Goal: Navigation & Orientation: Find specific page/section

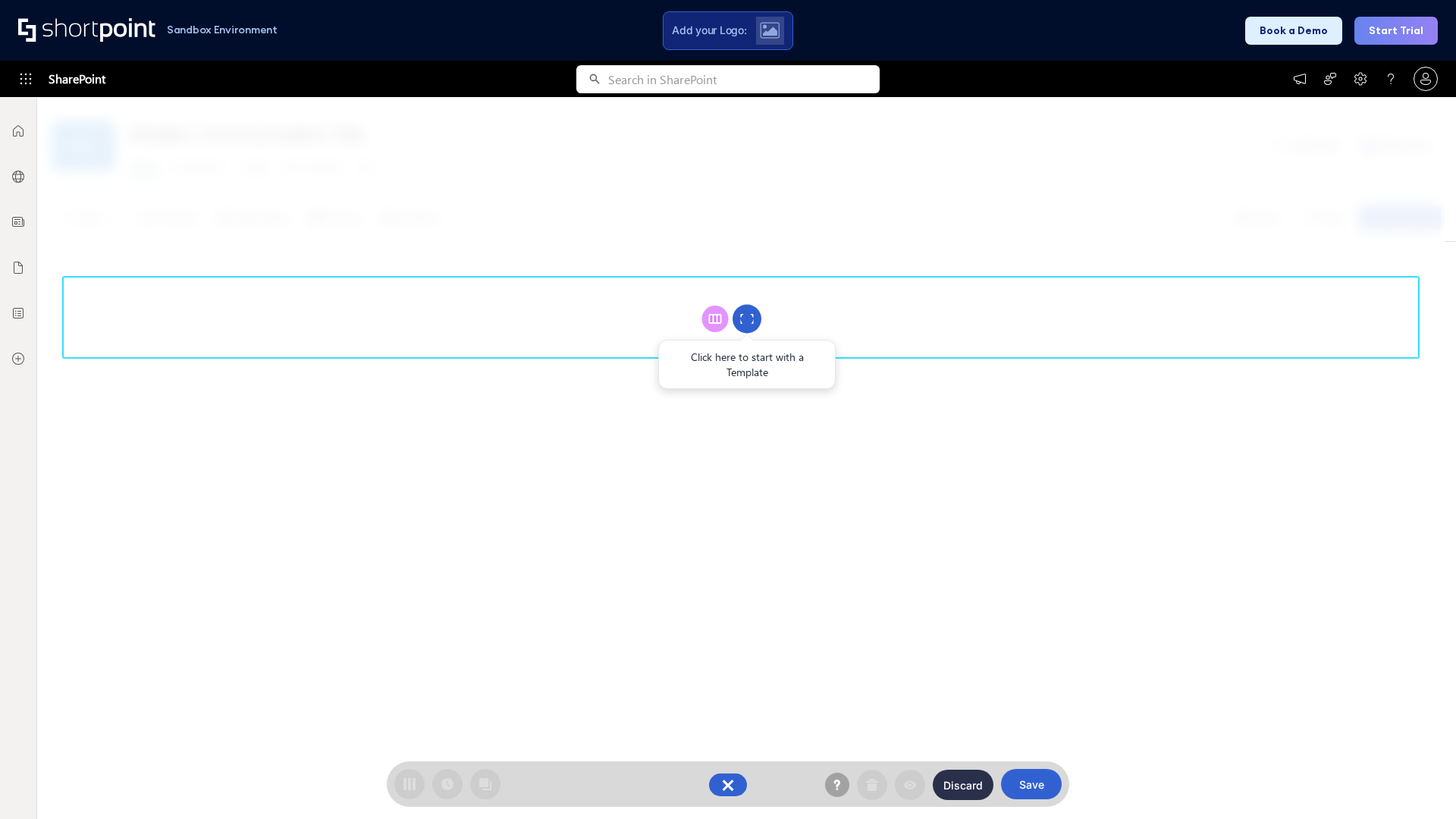
click at [747, 319] on circle at bounding box center [747, 319] width 29 height 29
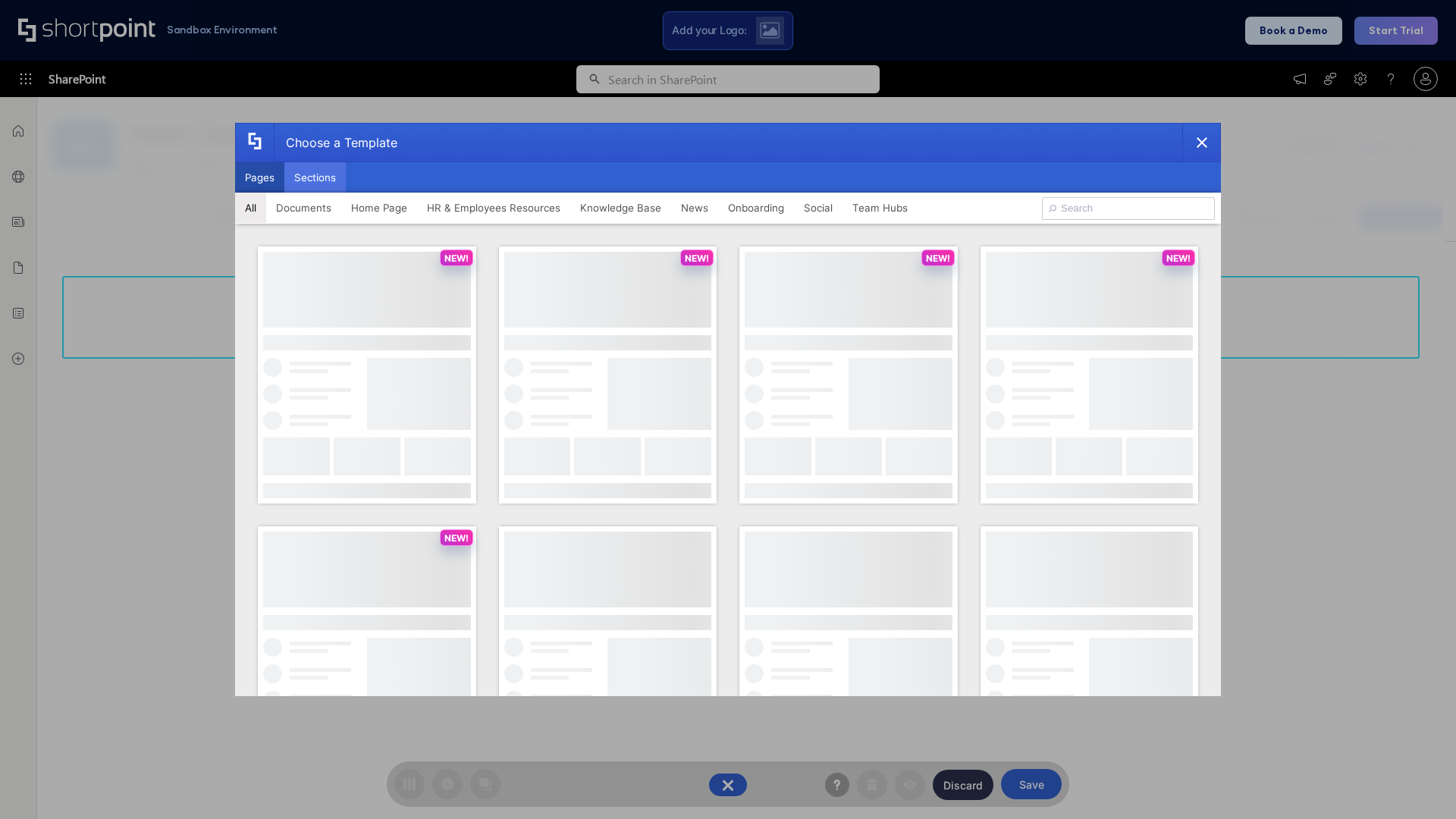
click at [315, 177] on button "Sections" at bounding box center [315, 177] width 62 height 30
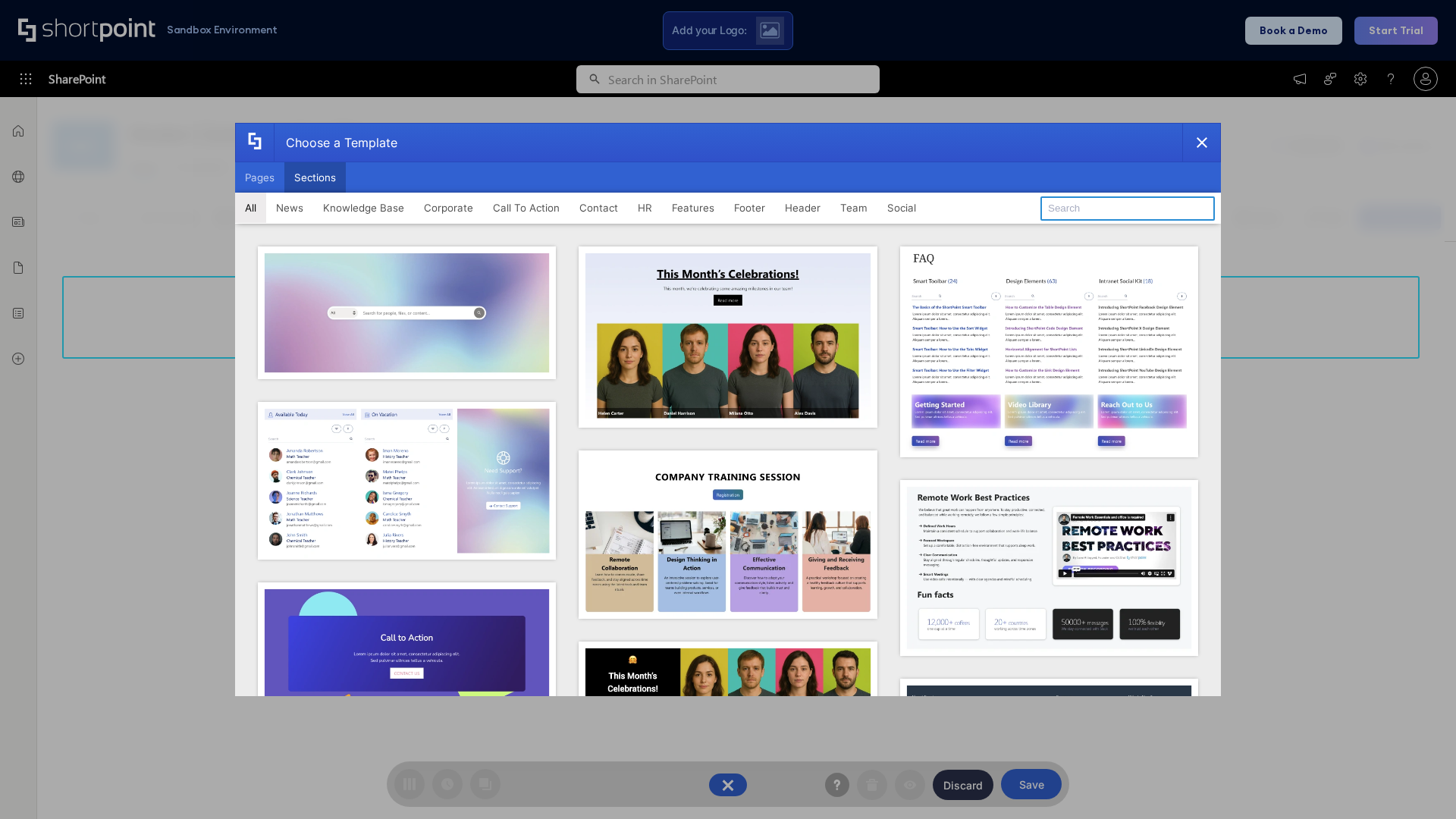
type input "HR Hub 2"
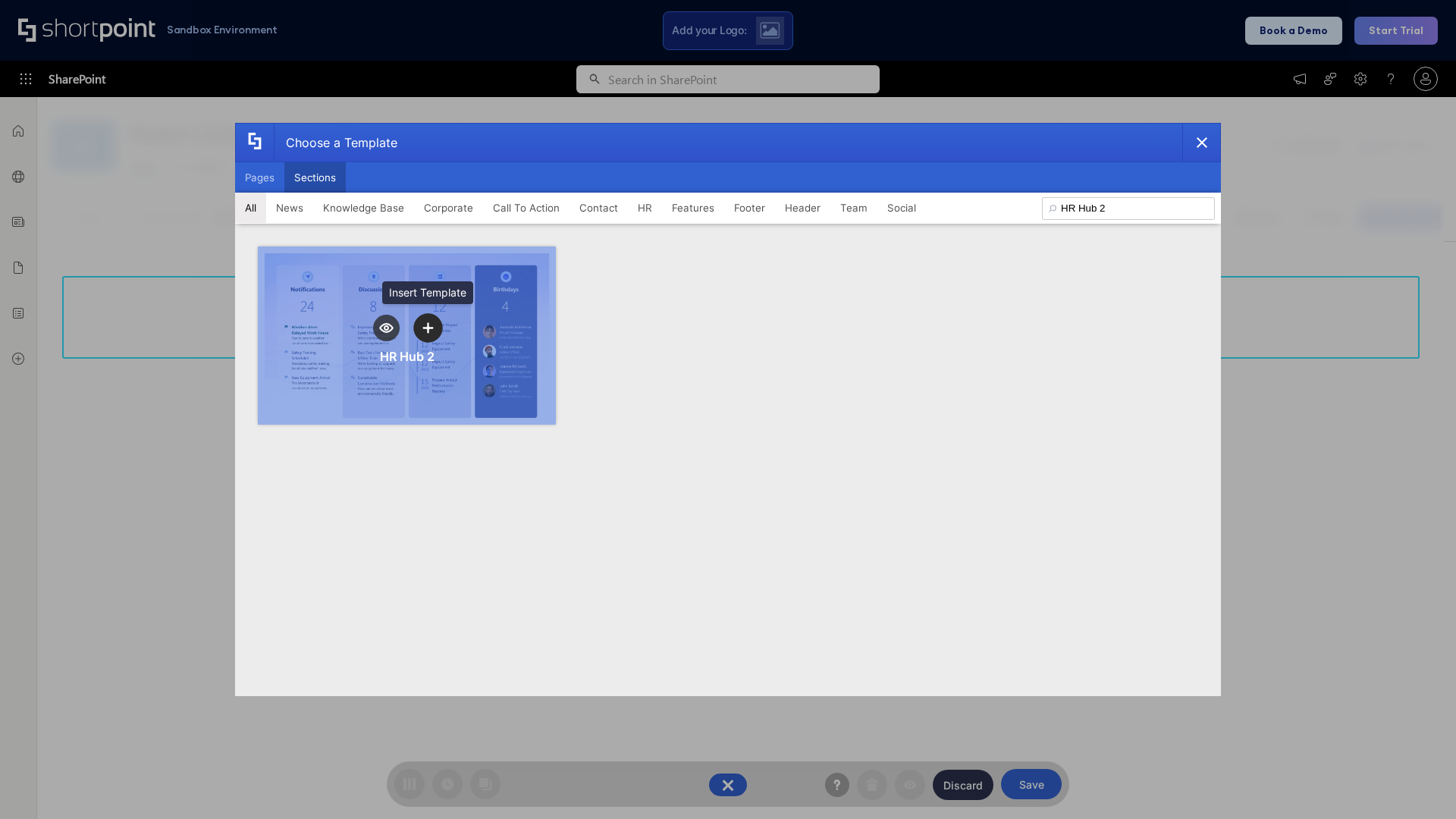
click at [428, 327] on icon "template selector" at bounding box center [428, 327] width 11 height 11
